Goal: Navigation & Orientation: Find specific page/section

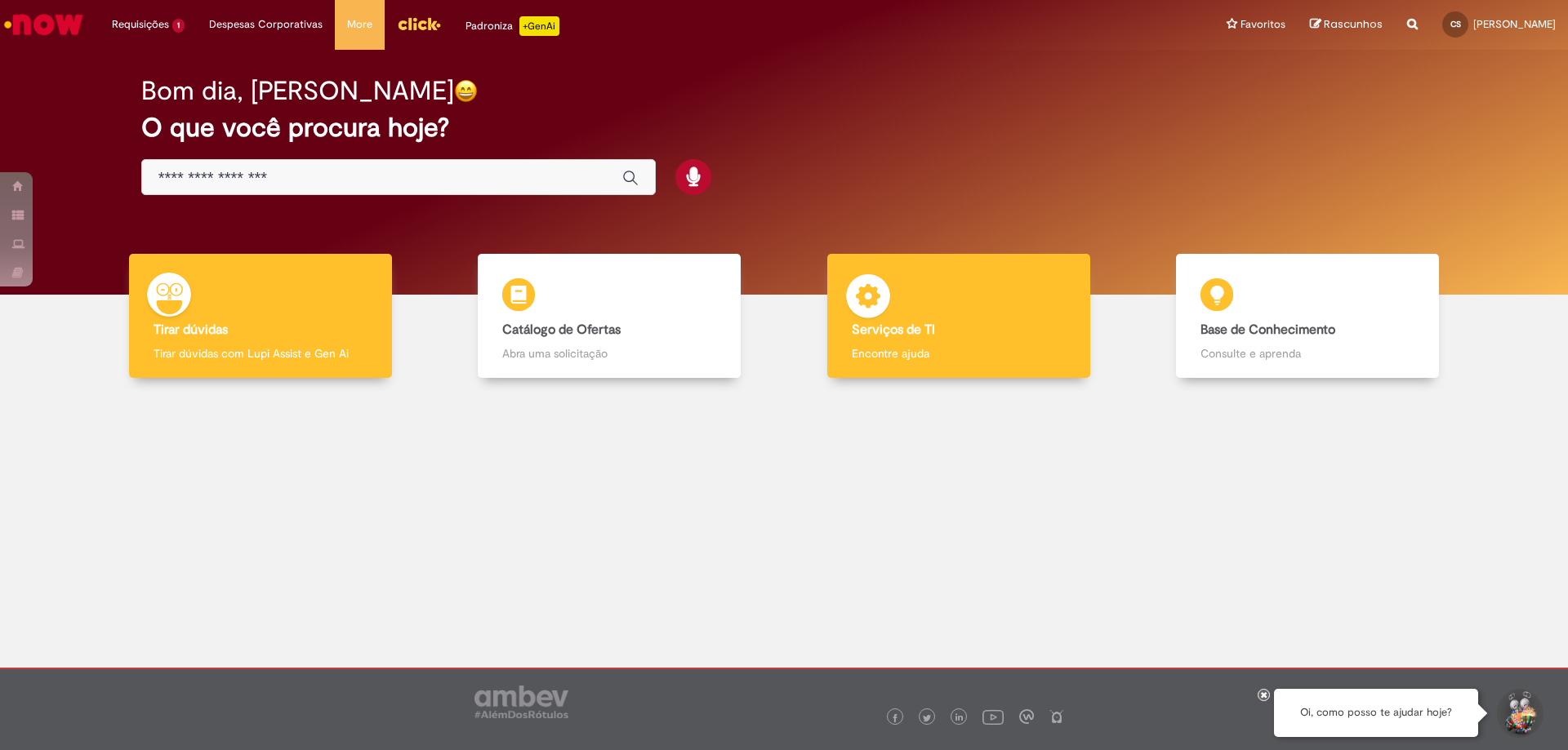
click at [992, 326] on h4 "Serviços de TI" at bounding box center [959, 330] width 214 height 15
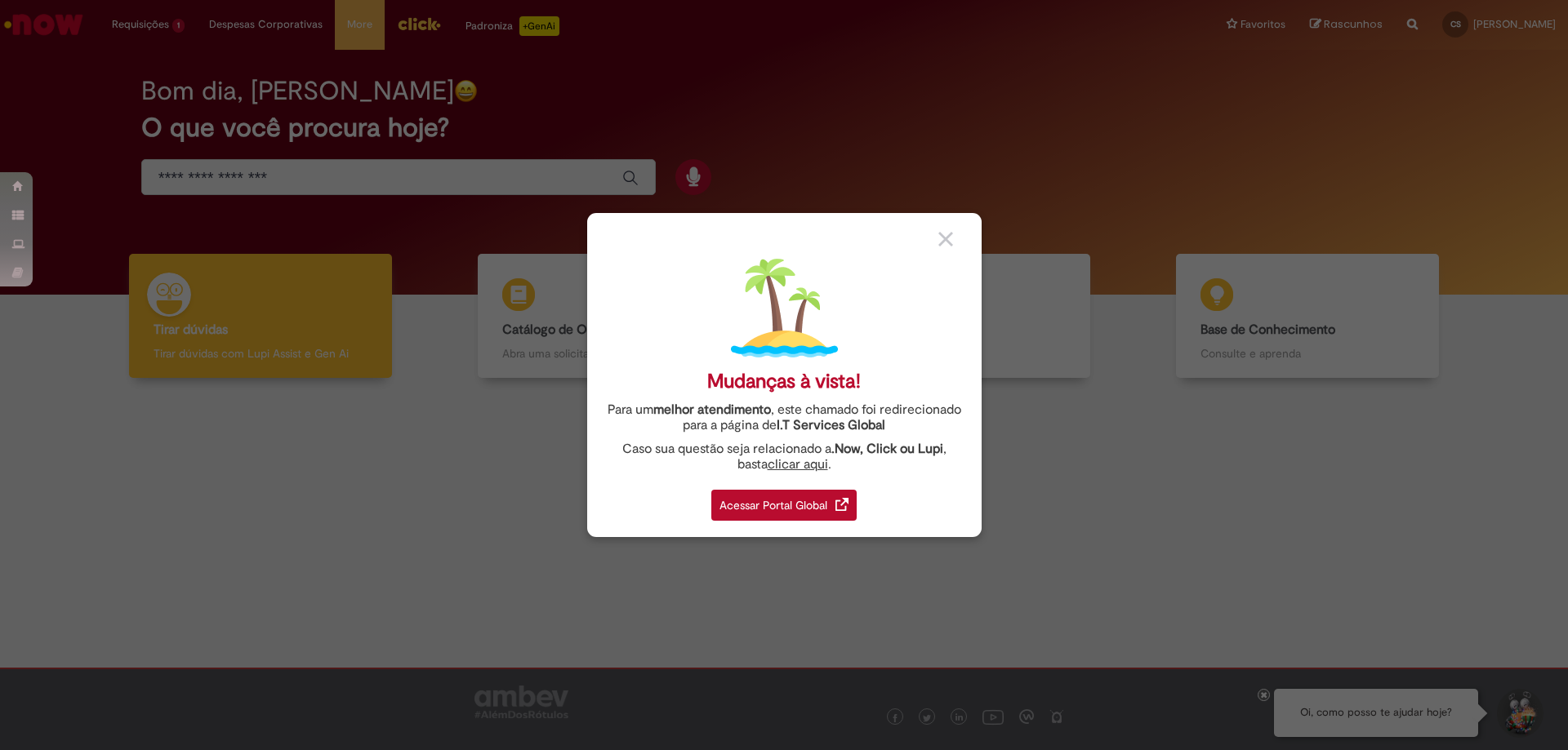
click at [786, 511] on div "Acessar Portal Global" at bounding box center [784, 504] width 145 height 31
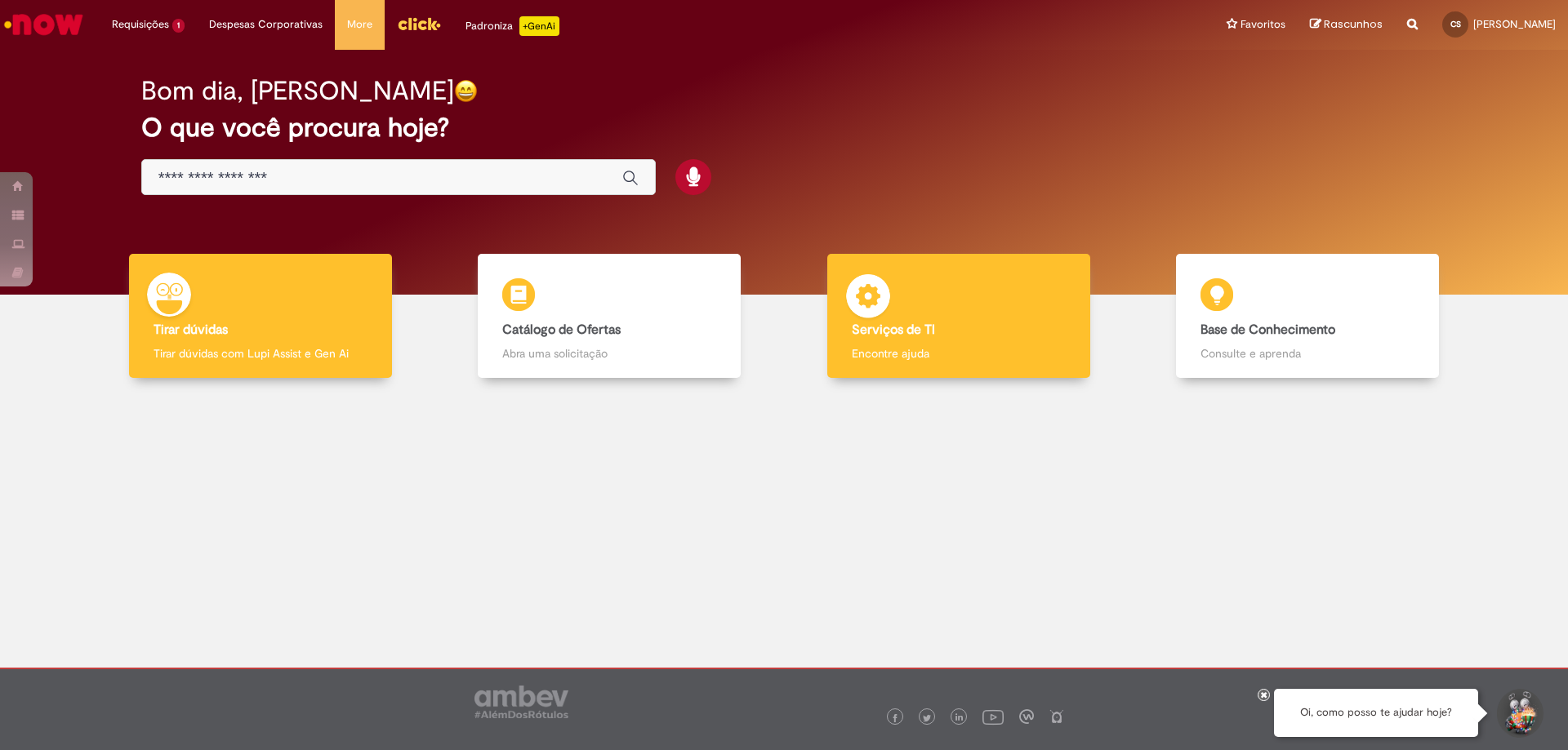
click at [934, 270] on div "Serviços de TI Serviços de TI Encontre ajuda" at bounding box center [959, 316] width 264 height 125
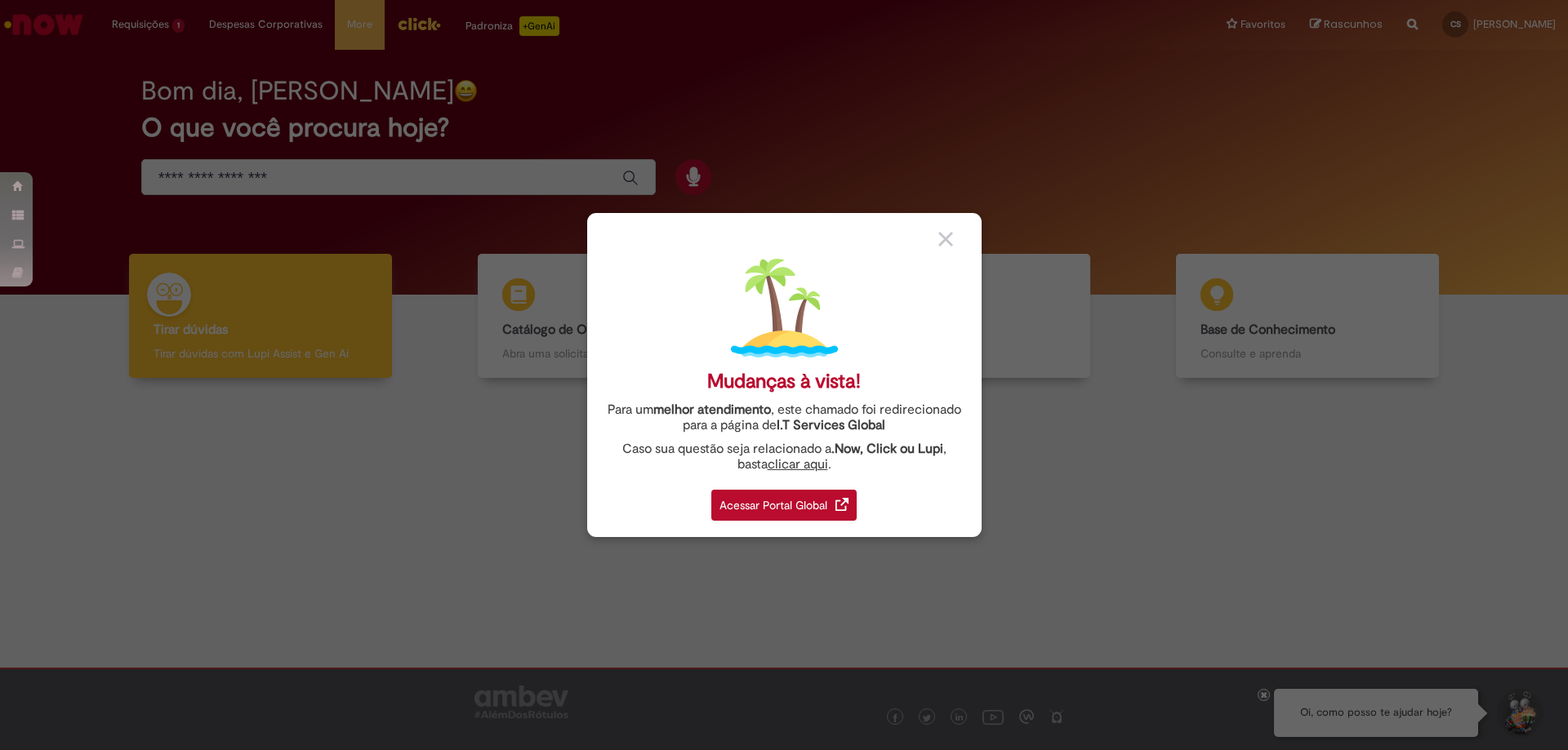
click at [762, 503] on div "Acessar Portal Global" at bounding box center [784, 504] width 145 height 31
